Goal: Task Accomplishment & Management: Manage account settings

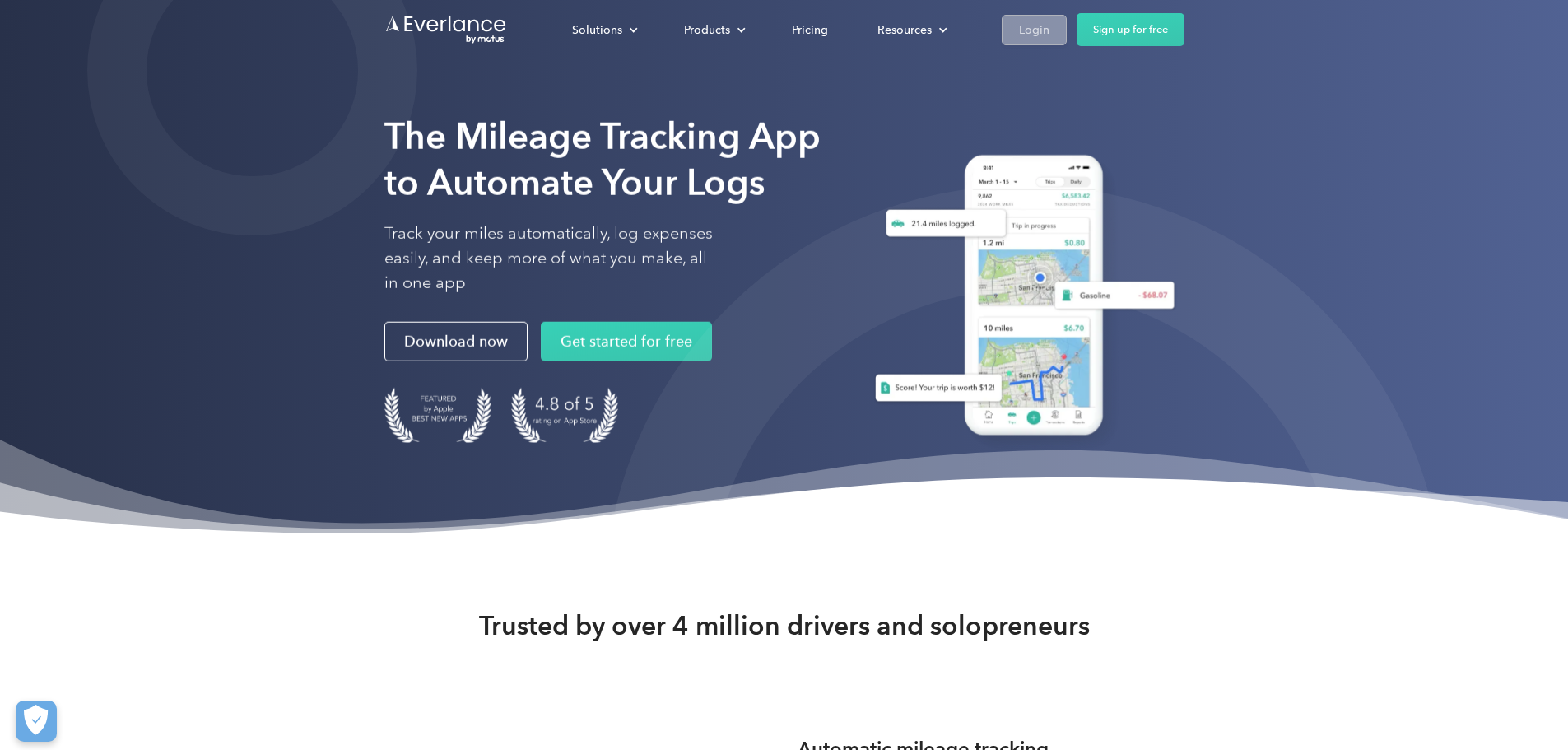
click at [1050, 27] on div "Login" at bounding box center [1034, 30] width 31 height 20
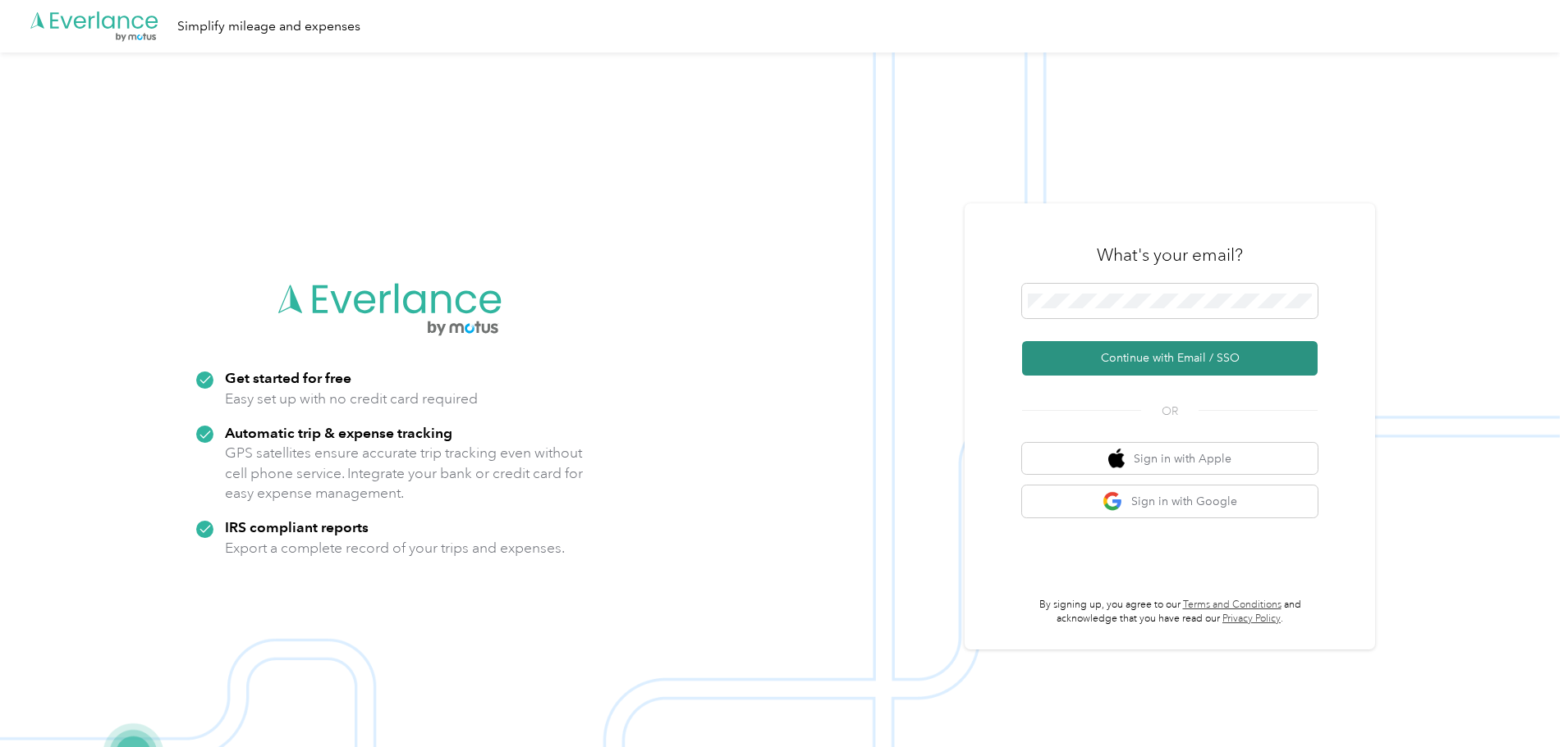
click at [1258, 363] on button "Continue with Email / SSO" at bounding box center [1169, 358] width 296 height 35
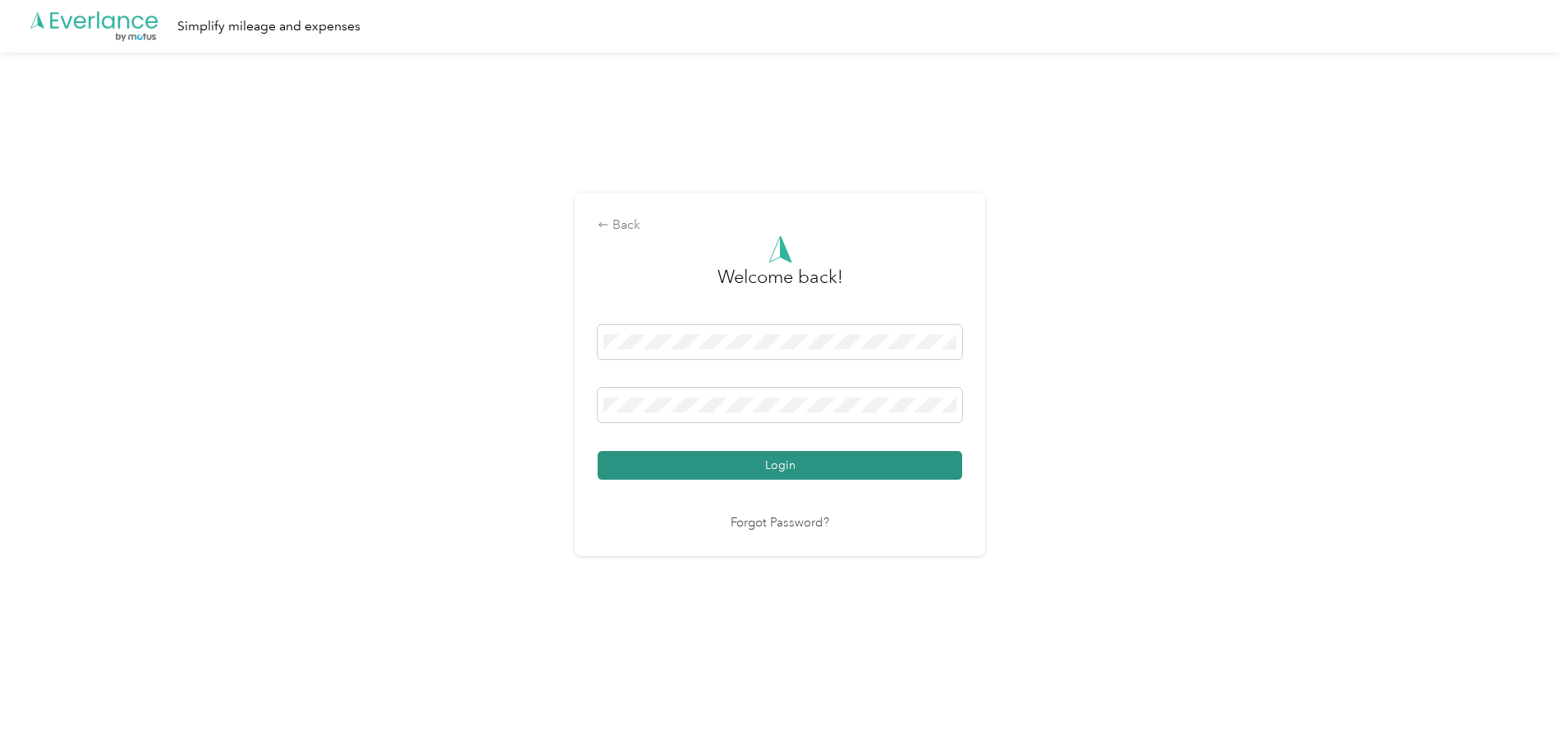
click at [832, 470] on button "Login" at bounding box center [779, 466] width 364 height 29
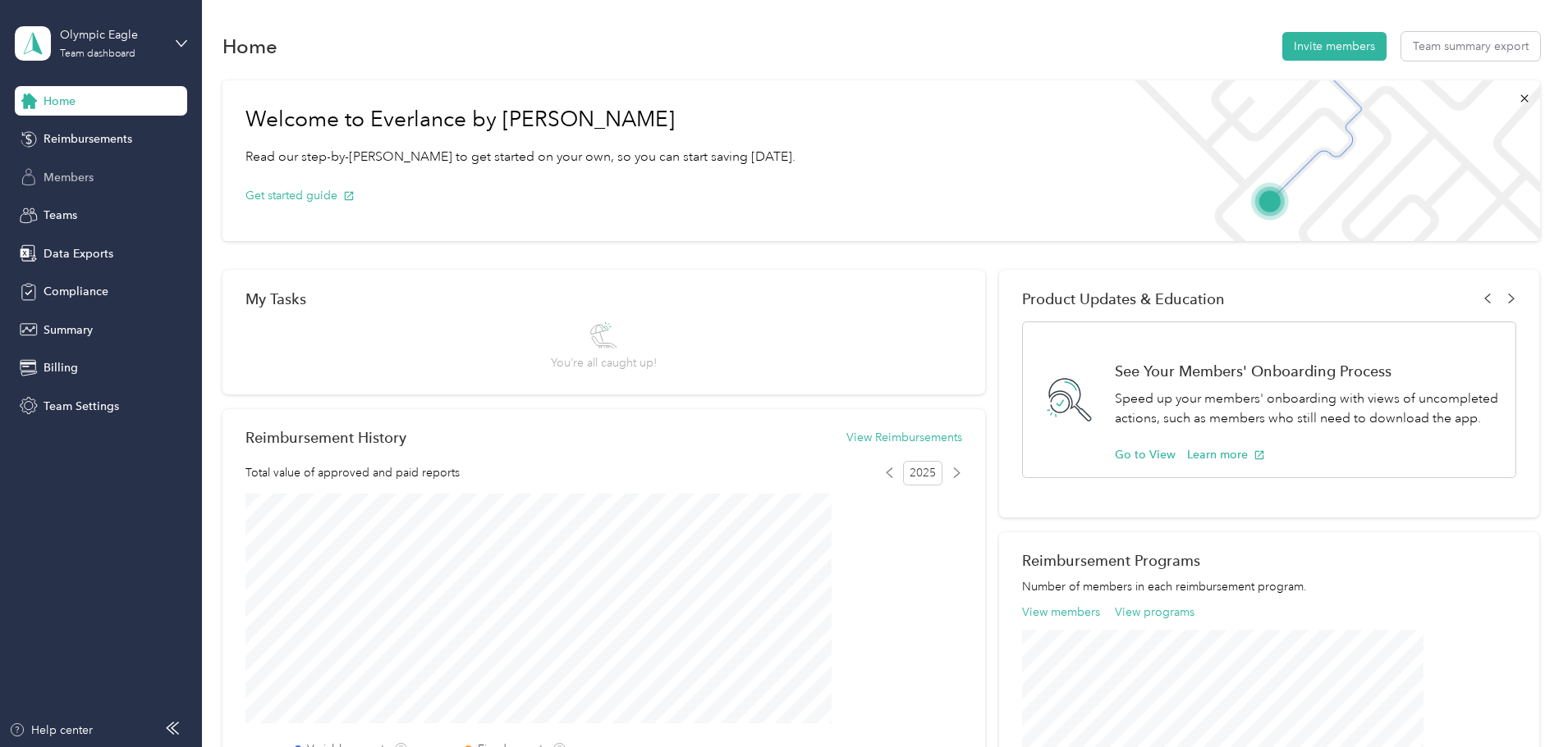
click at [66, 176] on span "Members" at bounding box center [68, 178] width 50 height 17
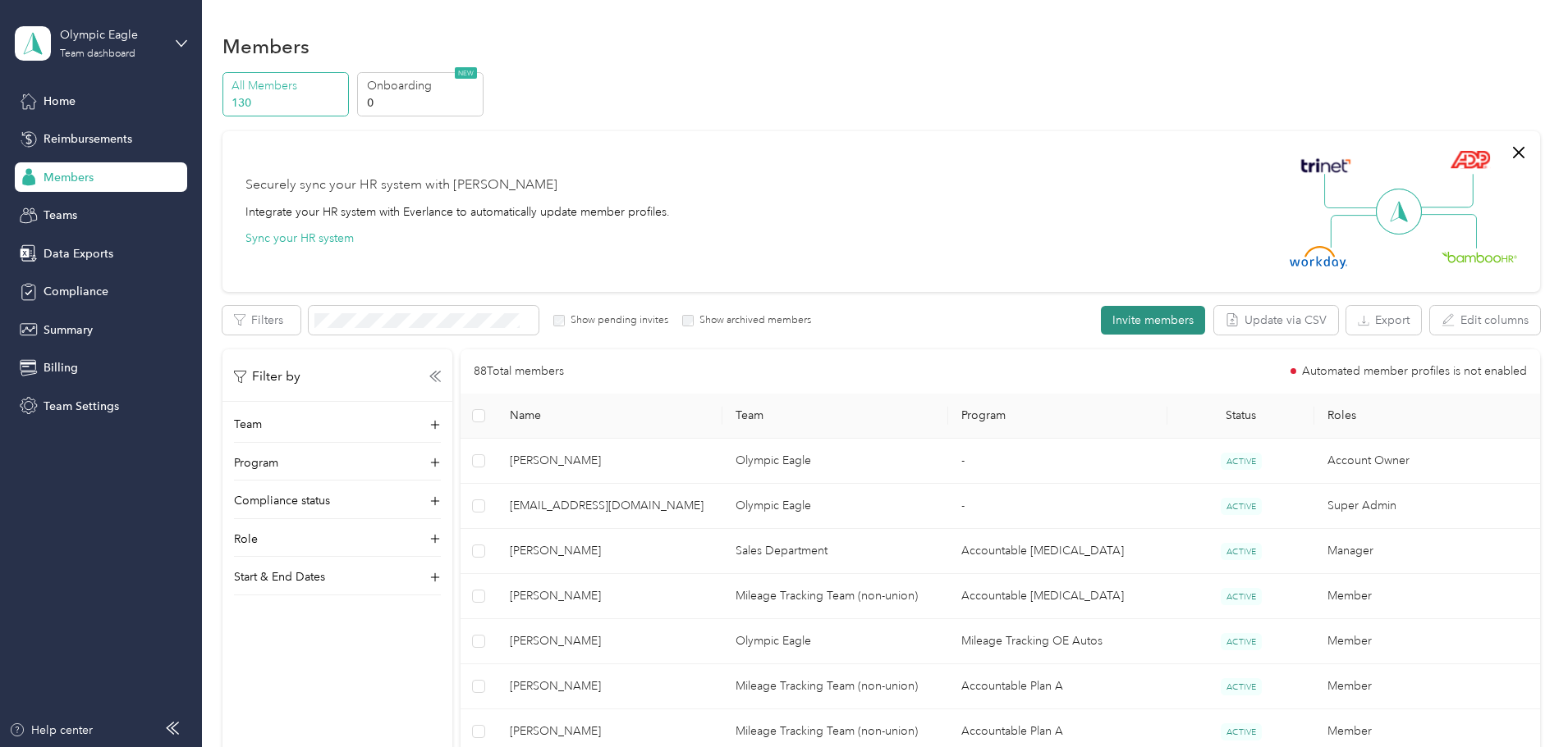
click at [1100, 329] on button "Invite members" at bounding box center [1152, 321] width 104 height 29
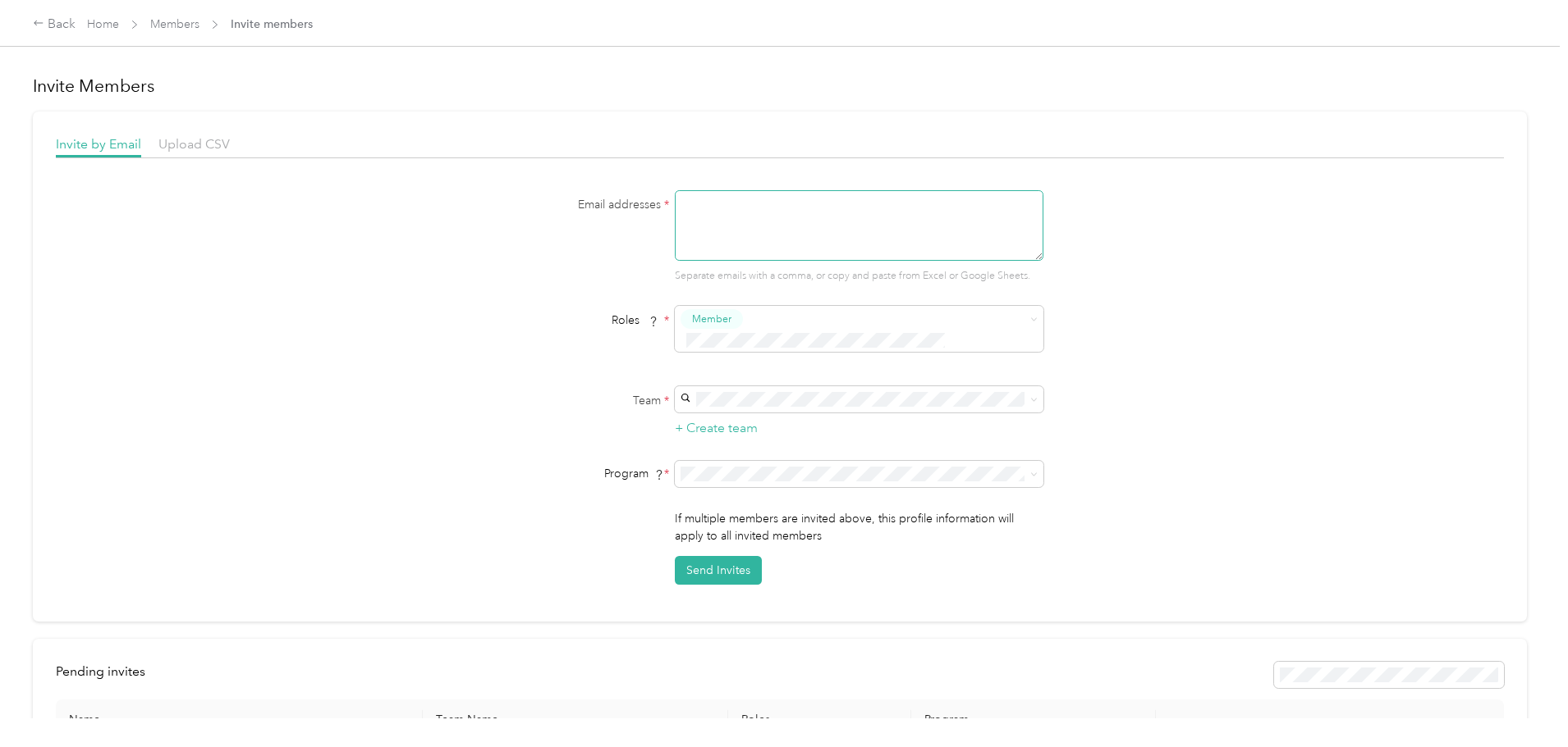
paste textarea "[EMAIL_ADDRESS][DOMAIN_NAME]"
type textarea "[EMAIL_ADDRESS][DOMAIN_NAME]"
click at [752, 386] on span at bounding box center [859, 398] width 369 height 26
click at [760, 390] on span at bounding box center [859, 398] width 369 height 26
click at [751, 408] on div "Sales Department [PERSON_NAME] +2 more" at bounding box center [857, 413] width 346 height 36
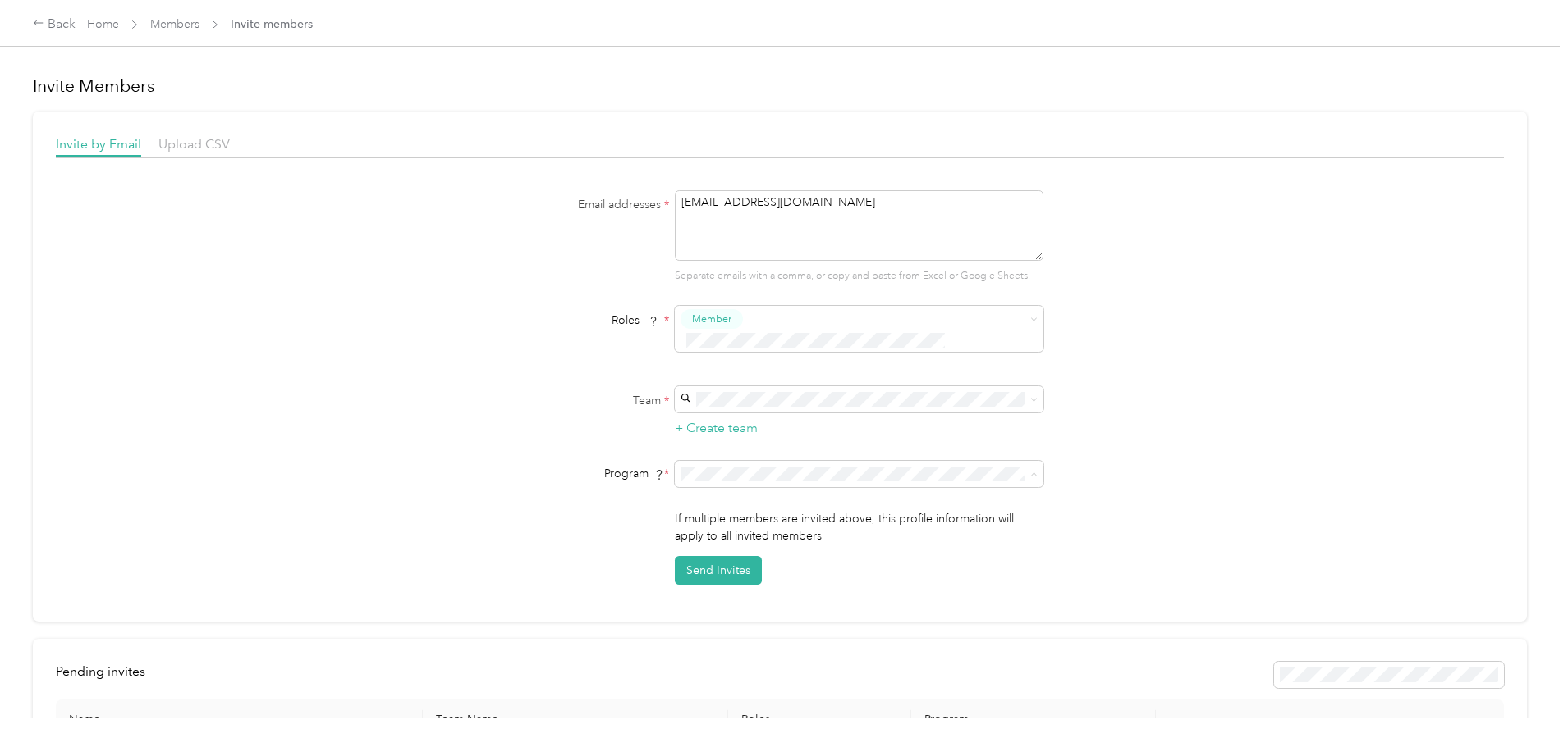
click at [776, 602] on ol "CPM Programs Mileage Tracking OE Autos (CPM) Sales Rep CPM+Comp (CPM) Temporary…" at bounding box center [857, 583] width 369 height 229
click at [786, 603] on li "Merchandisers CPM + Compliance 2025 (CPM)" at bounding box center [857, 590] width 369 height 29
click at [724, 556] on button "Send Invites" at bounding box center [718, 570] width 87 height 29
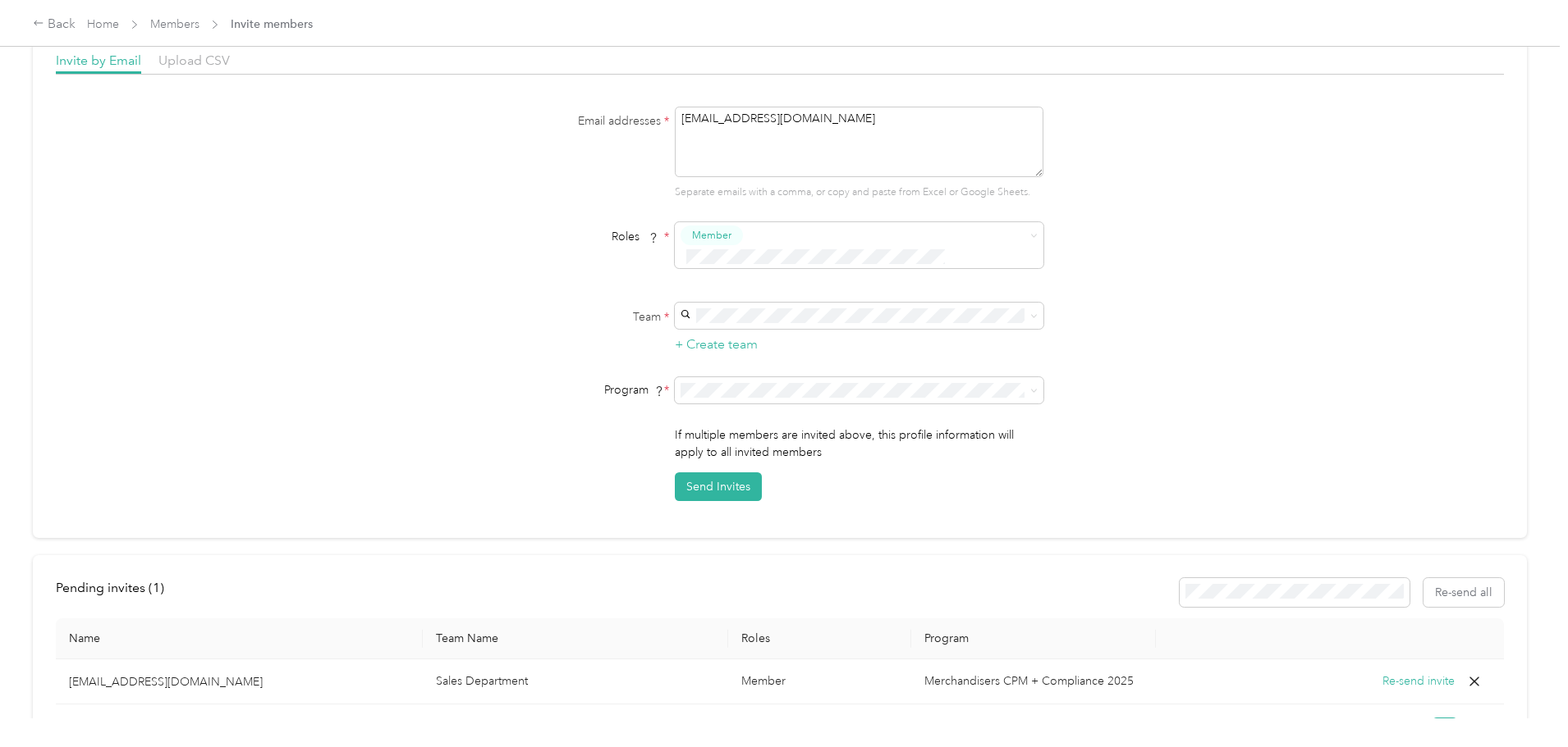
scroll to position [207, 0]
